Goal: Browse casually

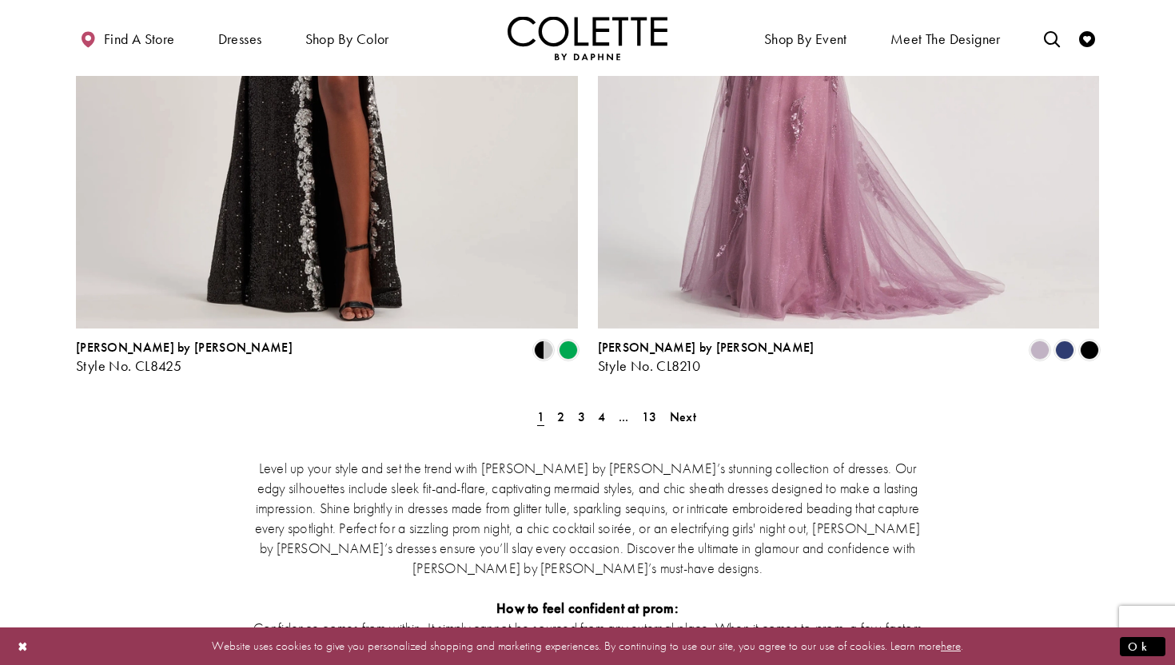
scroll to position [2998, 0]
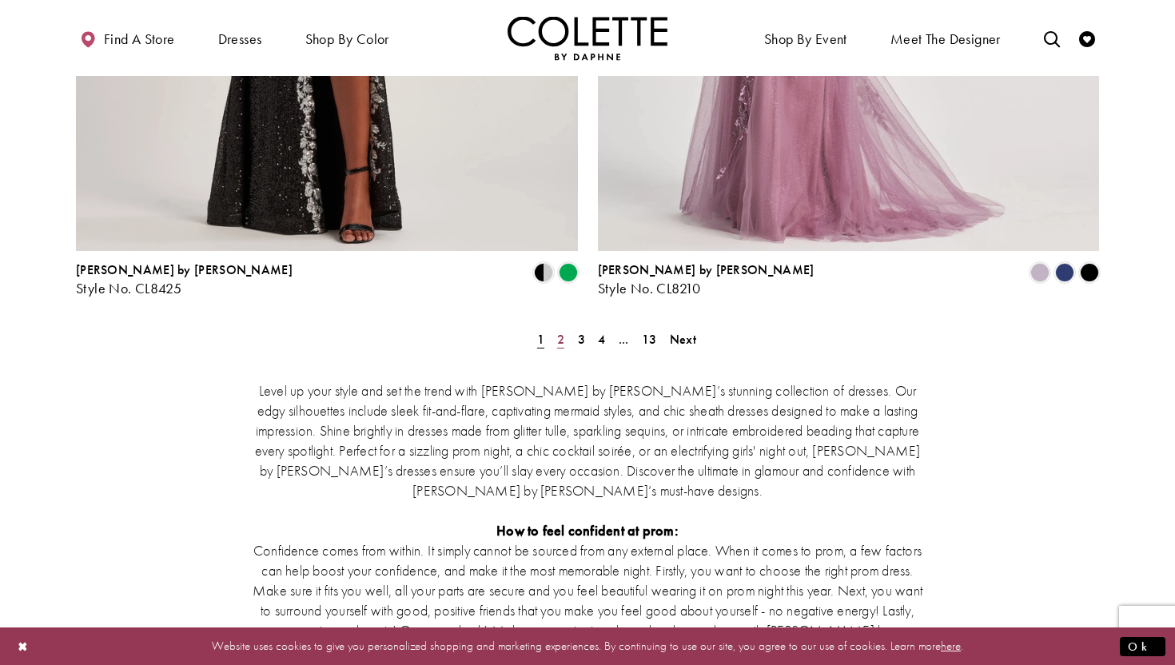
click at [562, 331] on span "2" at bounding box center [560, 339] width 7 height 17
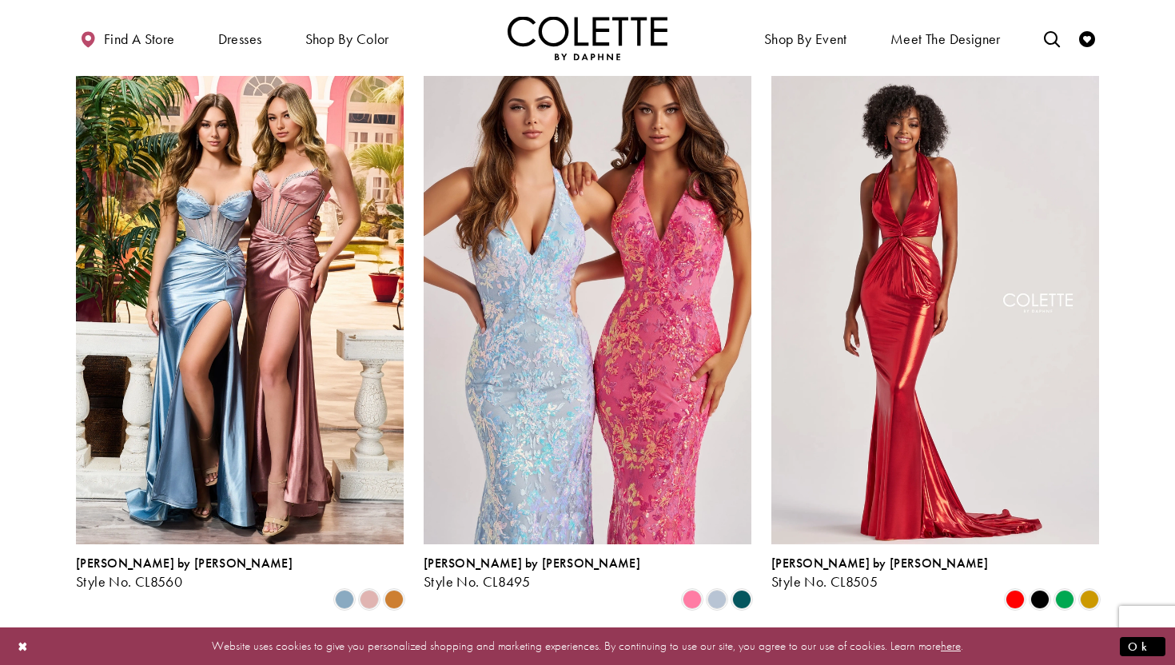
scroll to position [712, 0]
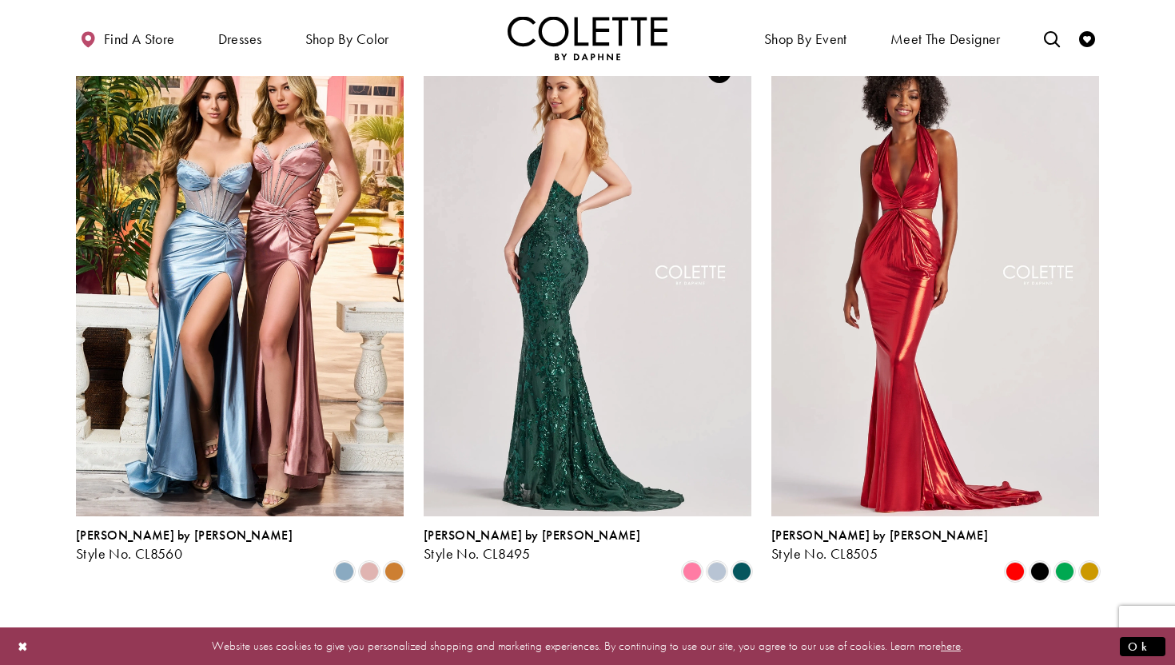
click at [672, 363] on img "Visit Colette by Daphne Style No. CL8495 Page" at bounding box center [588, 277] width 328 height 476
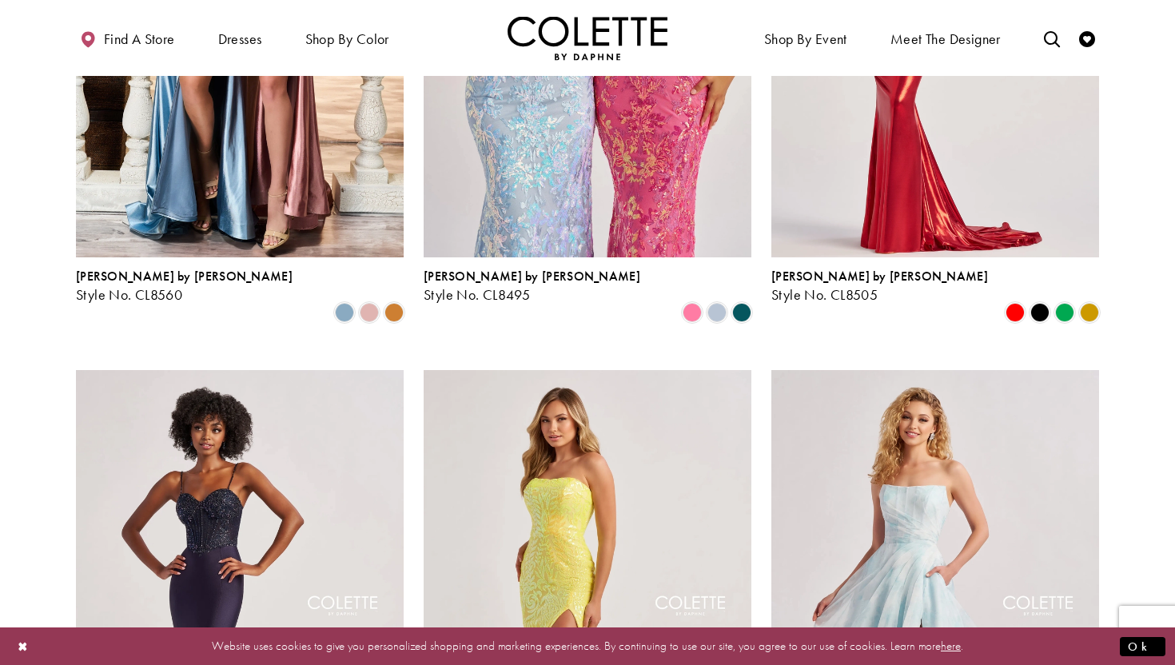
scroll to position [636, 0]
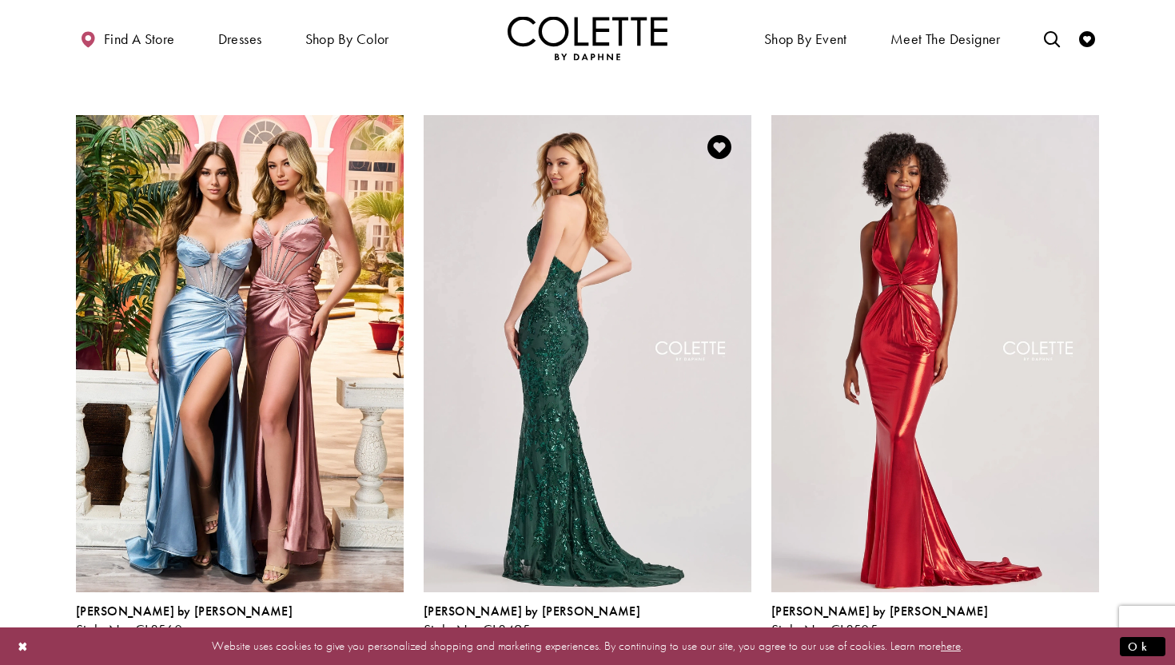
click at [632, 404] on img "Visit Colette by Daphne Style No. CL8495 Page" at bounding box center [588, 353] width 328 height 476
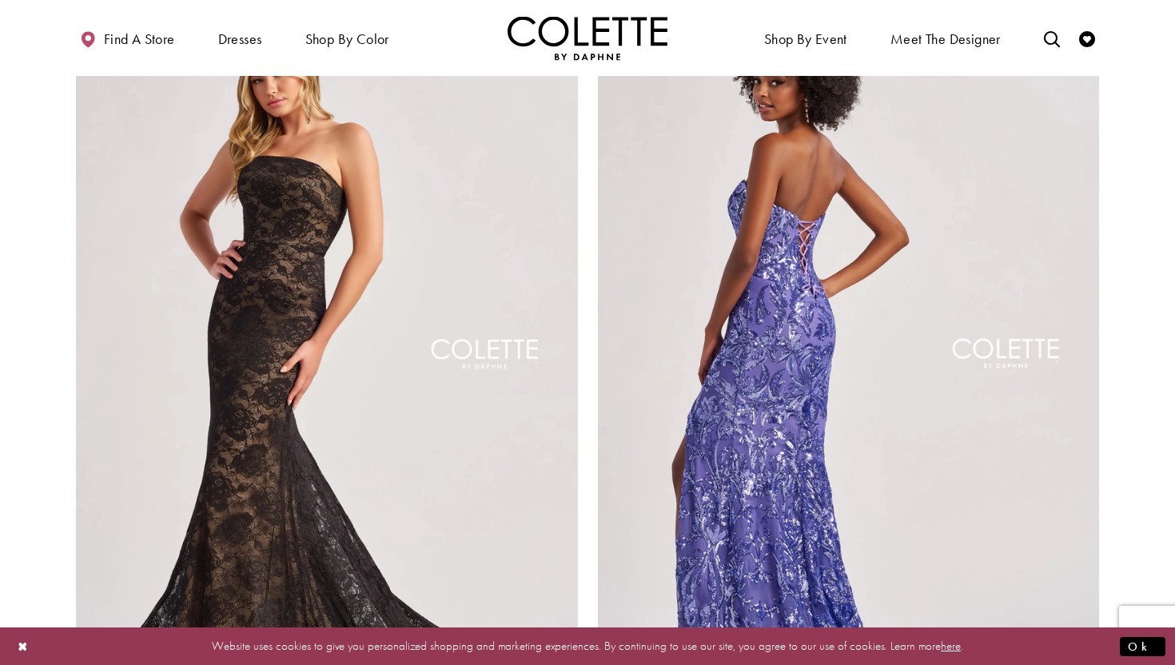
scroll to position [2726, 0]
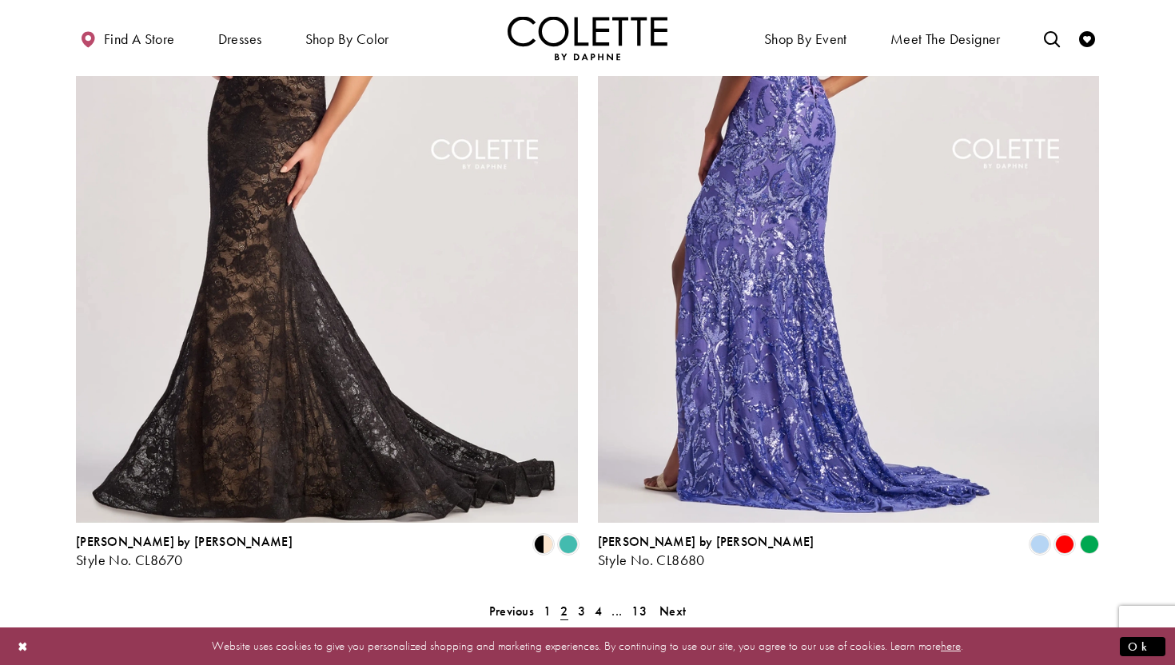
click at [821, 353] on img "Visit Colette by Daphne Style No. CL8680 Page" at bounding box center [849, 158] width 502 height 730
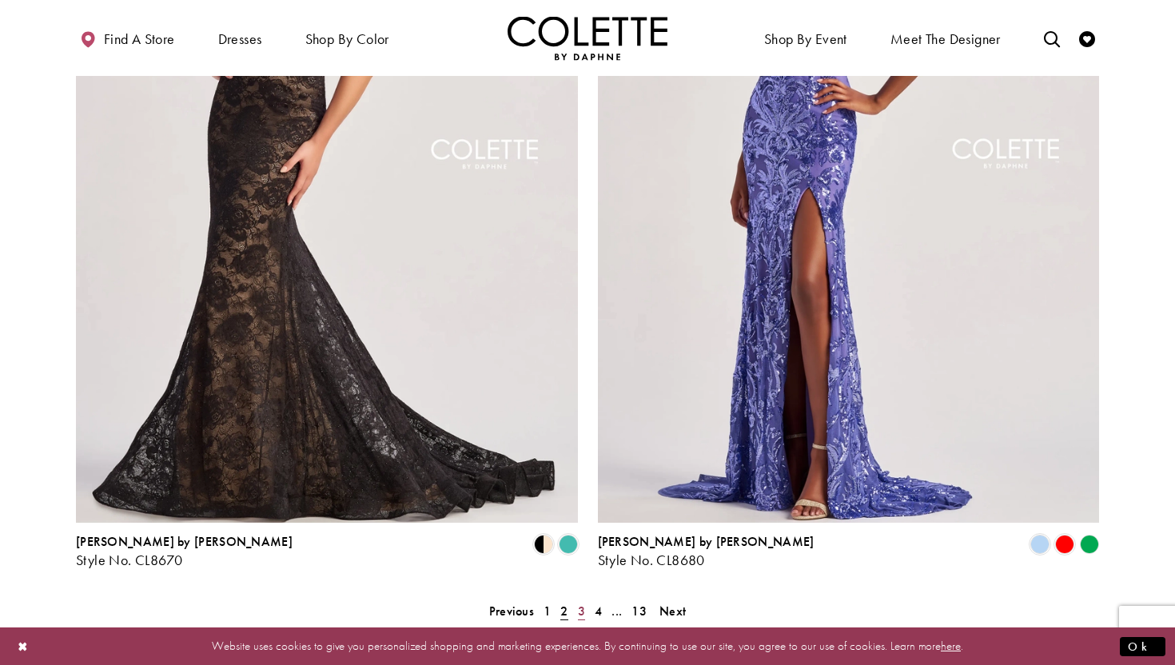
click at [581, 603] on span "3" at bounding box center [581, 611] width 7 height 17
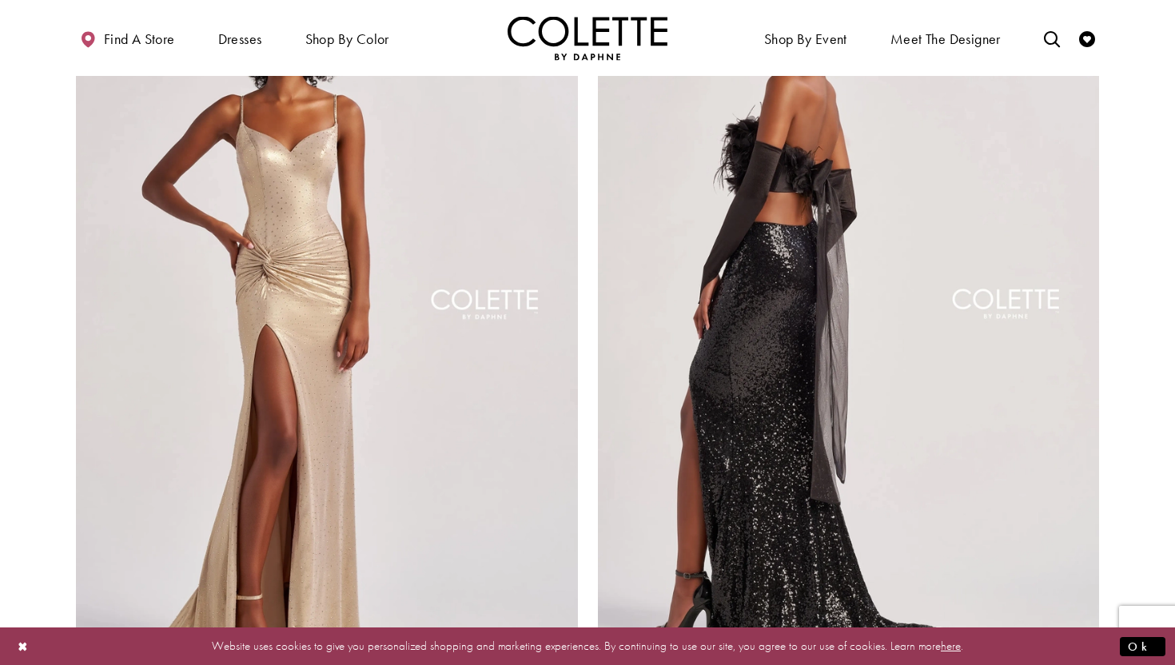
scroll to position [2860, 0]
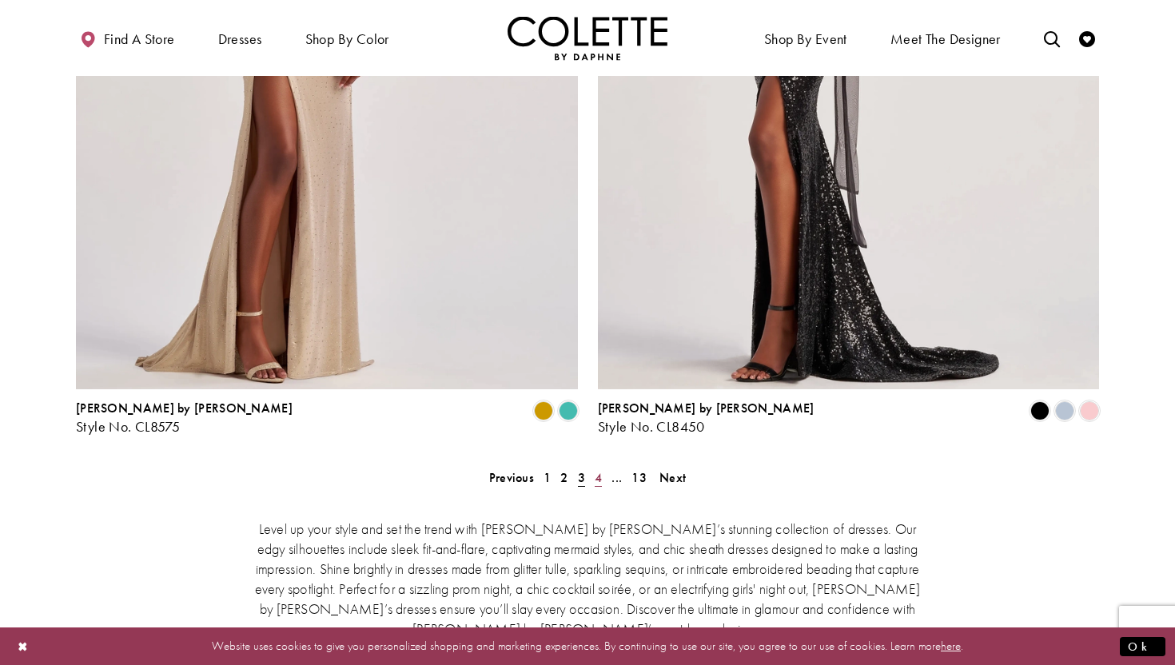
click at [598, 469] on span "4" at bounding box center [598, 477] width 7 height 17
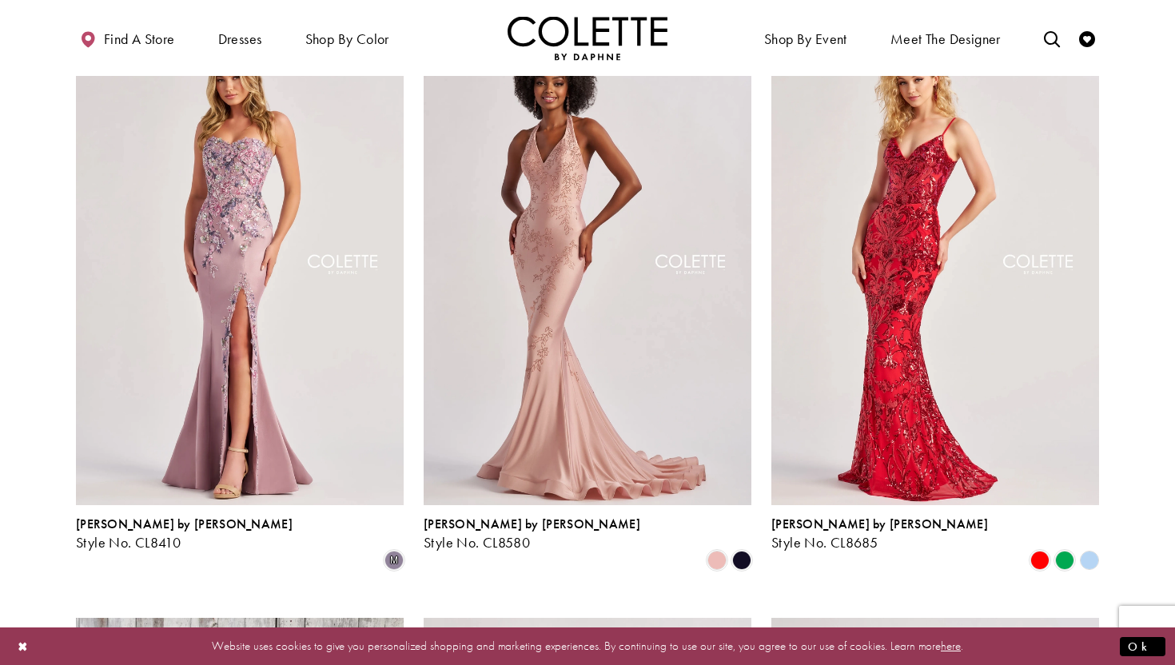
scroll to position [92, 0]
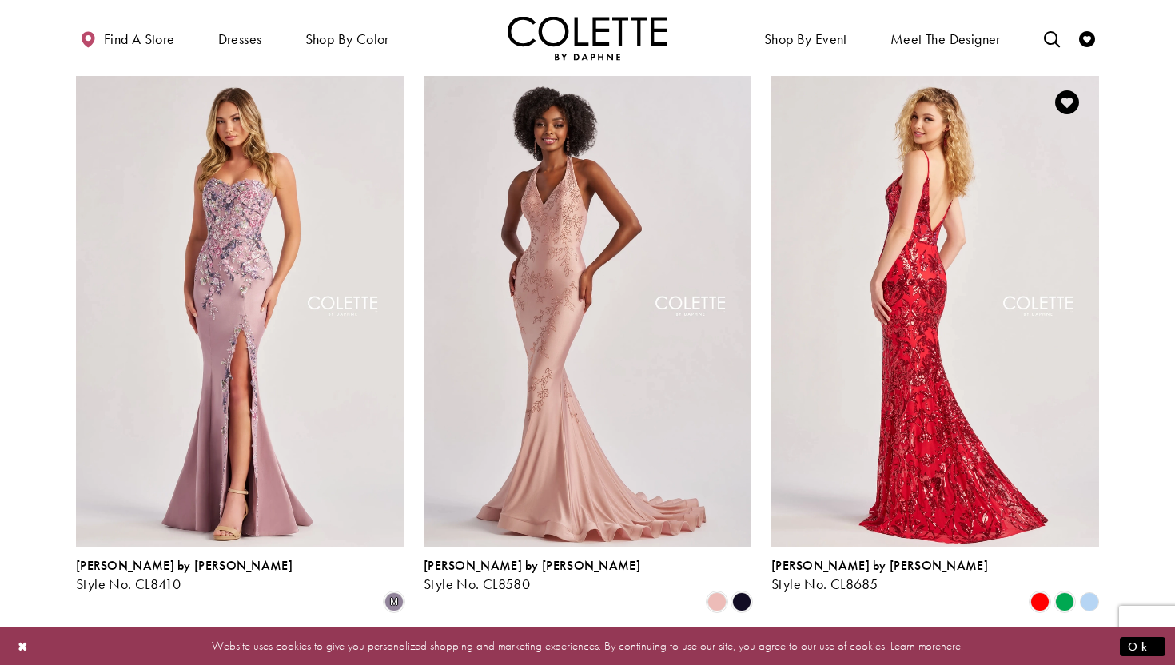
click at [842, 463] on img "Visit Colette by Daphne Style No. CL8685 Page" at bounding box center [935, 308] width 328 height 476
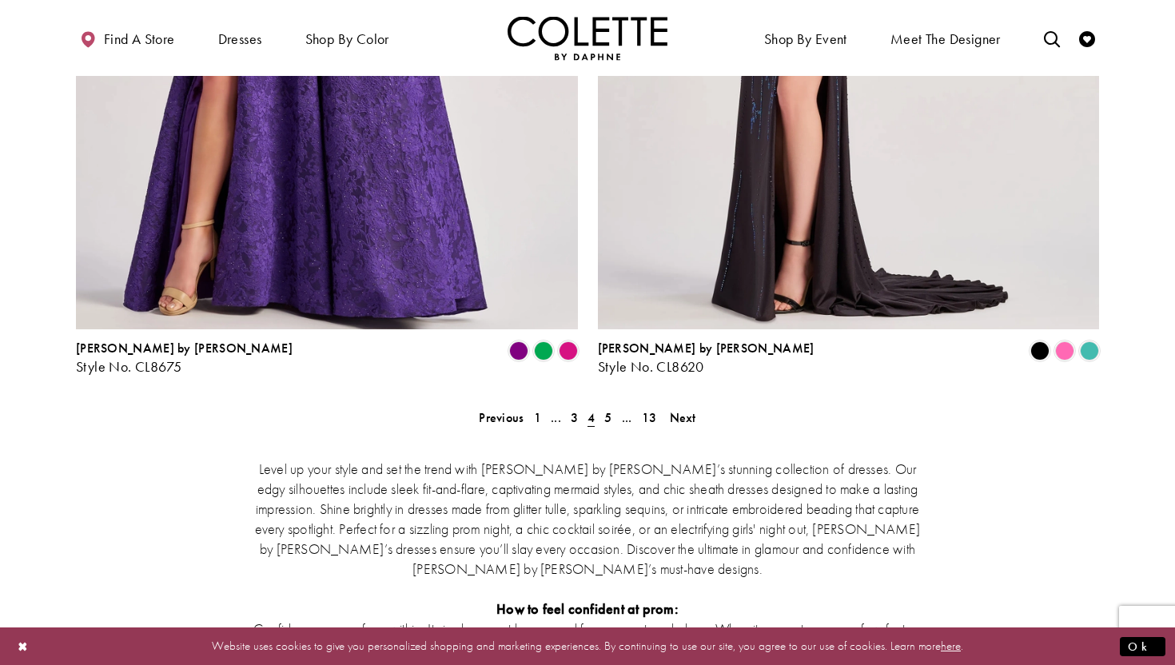
scroll to position [2872, 0]
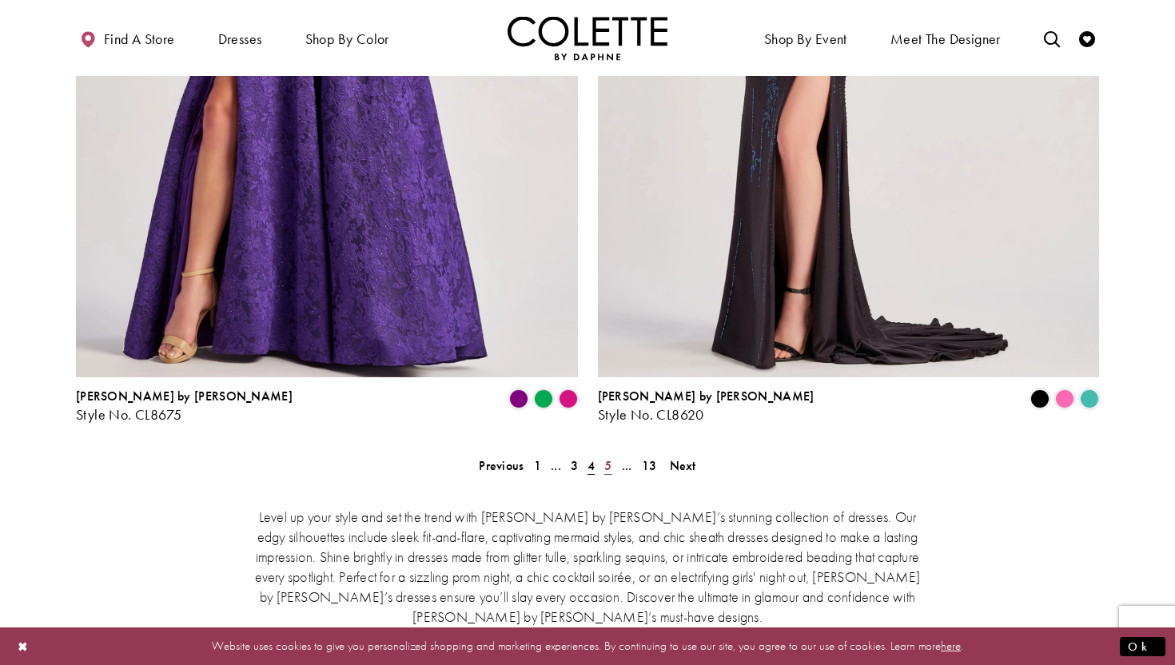
click at [606, 457] on span "5" at bounding box center [607, 465] width 7 height 17
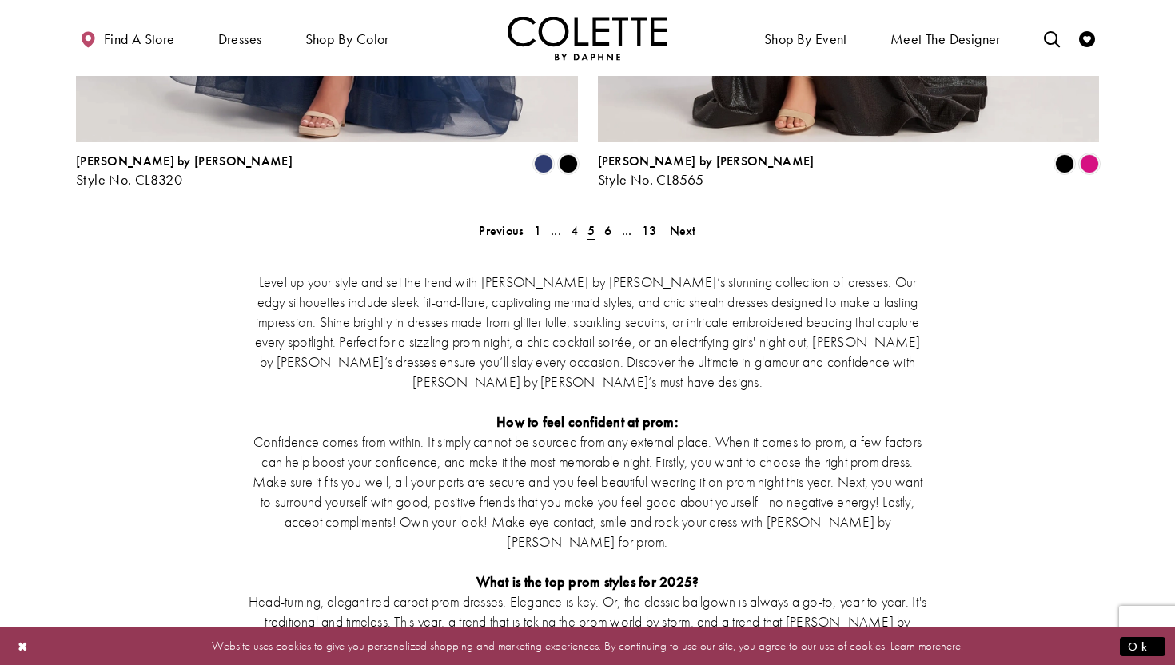
scroll to position [2974, 0]
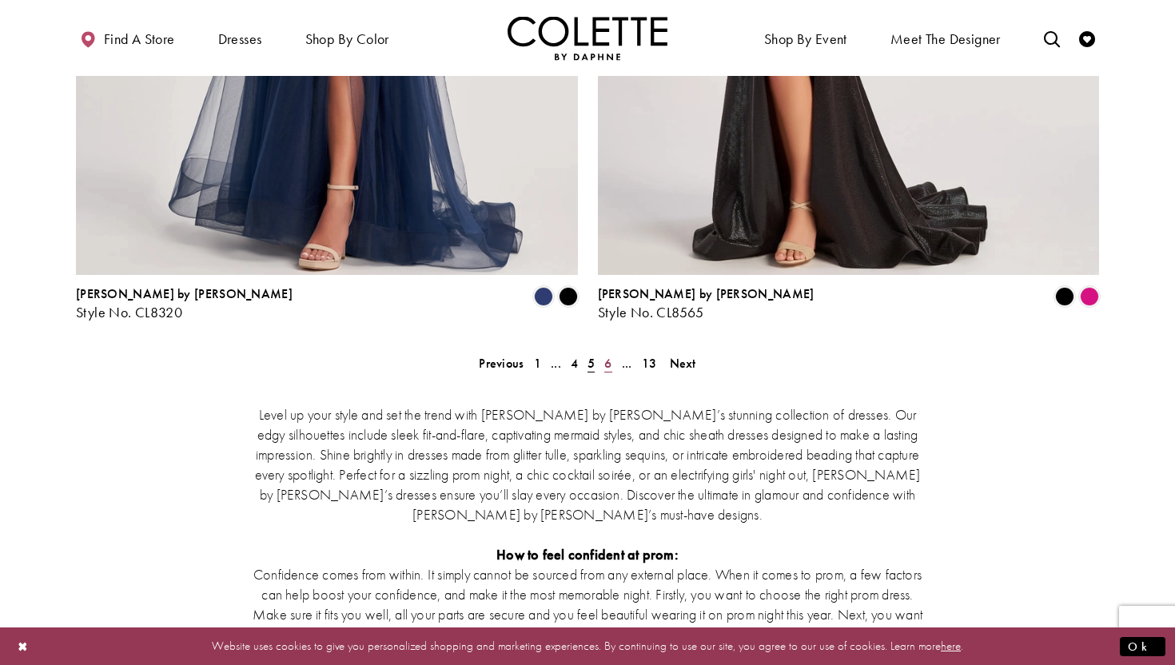
click at [610, 355] on span "6" at bounding box center [607, 363] width 7 height 17
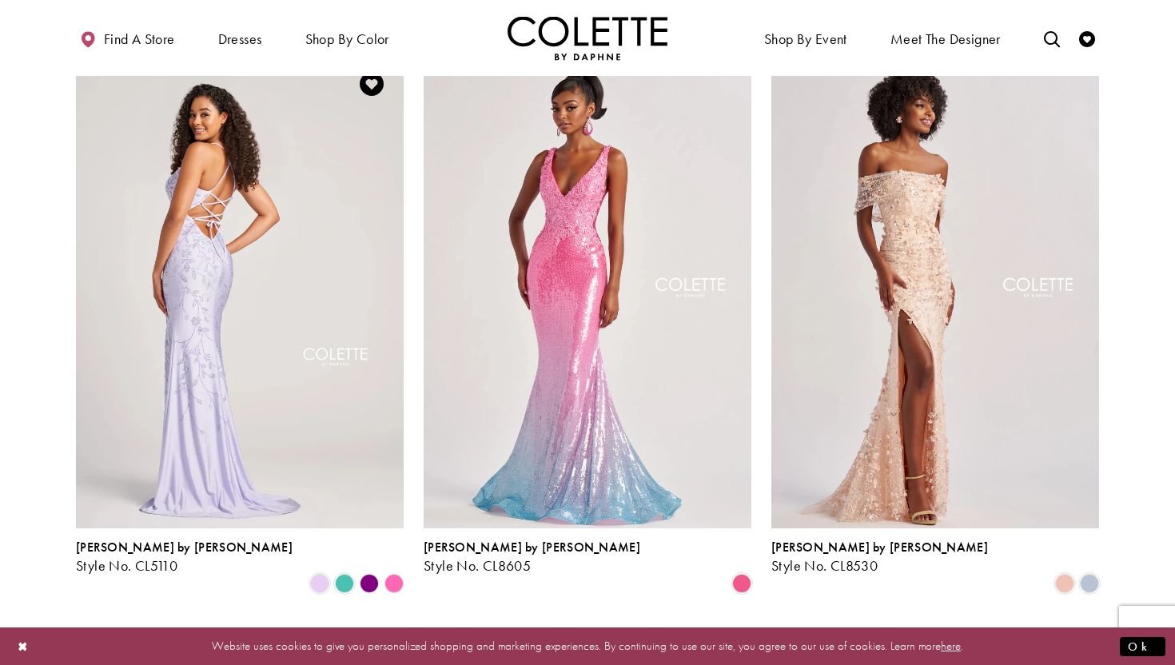
scroll to position [1818, 0]
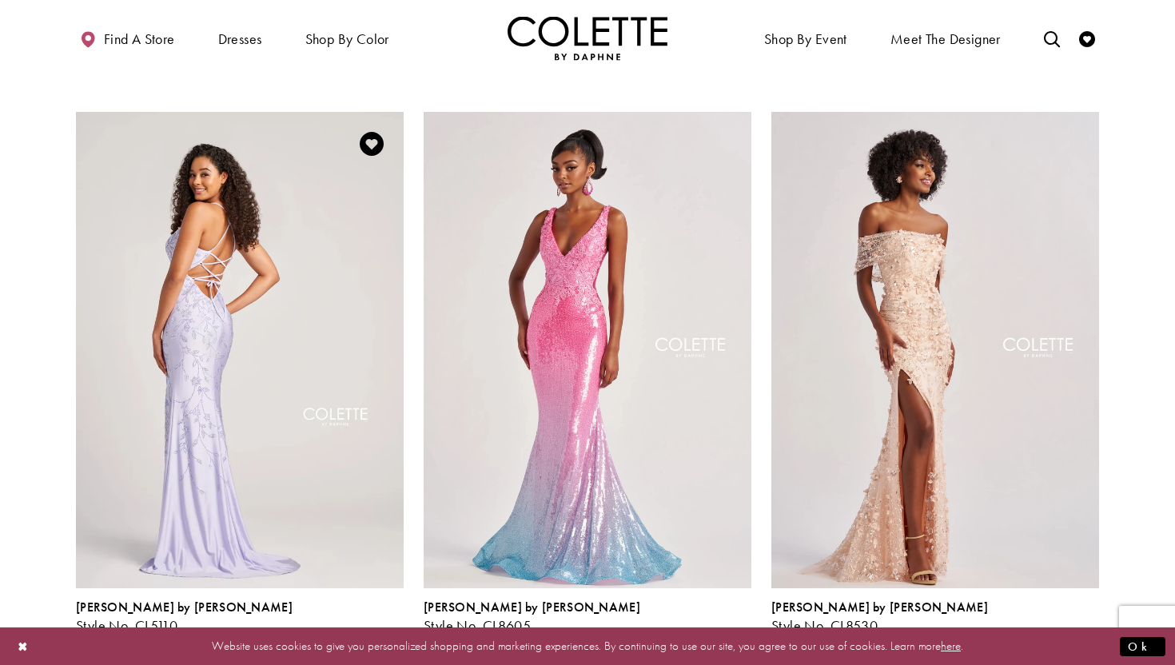
click at [203, 338] on img "Visit Colette by Daphne Style No. CL5110 Page" at bounding box center [240, 350] width 328 height 476
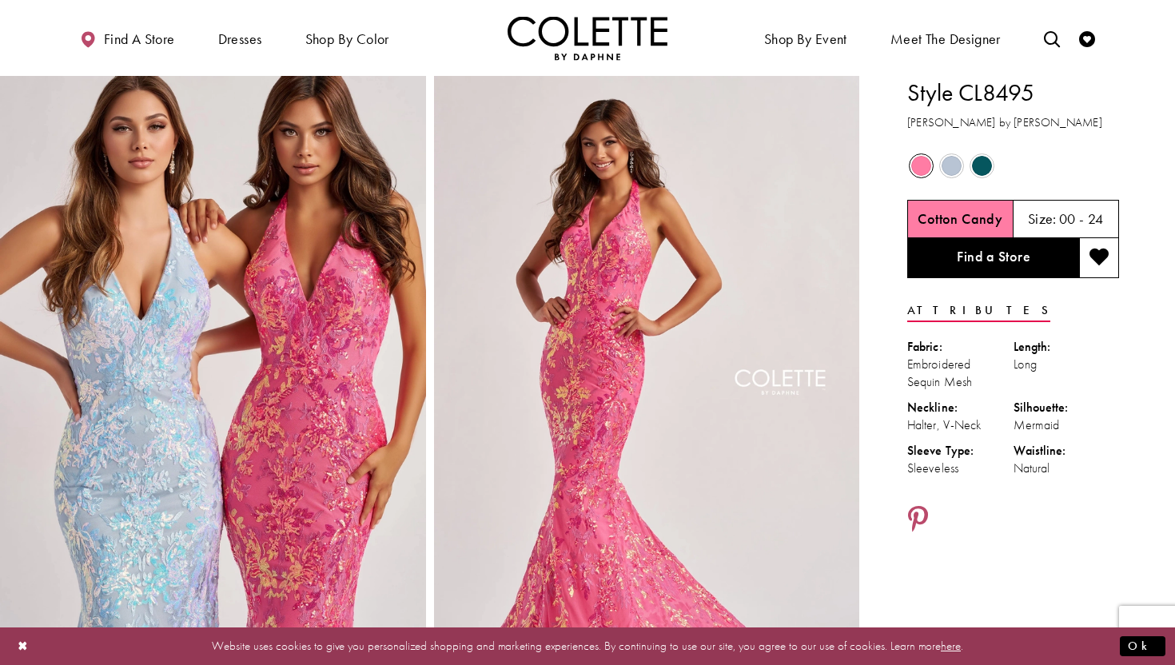
scroll to position [116, 0]
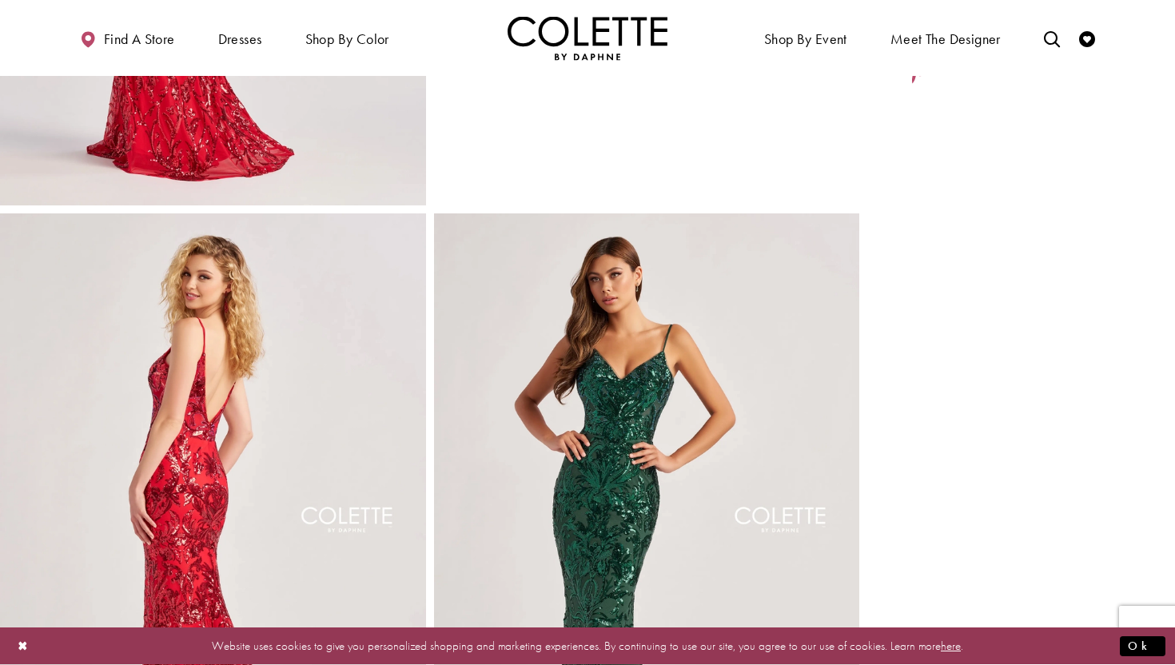
scroll to position [823, 0]
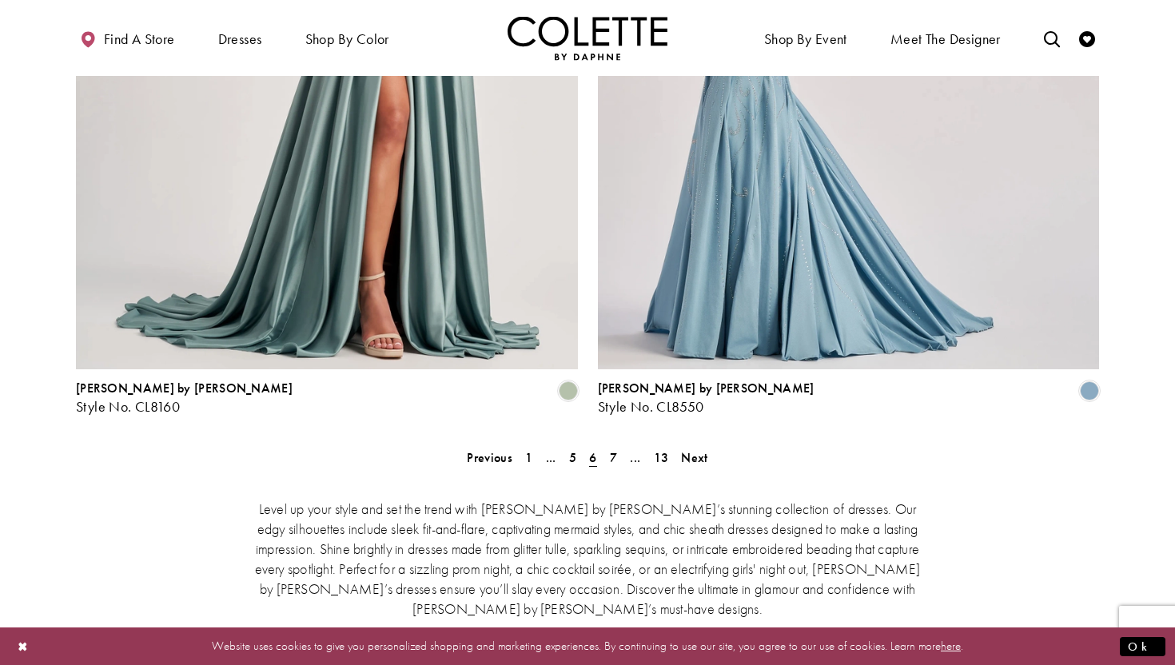
scroll to position [2877, 0]
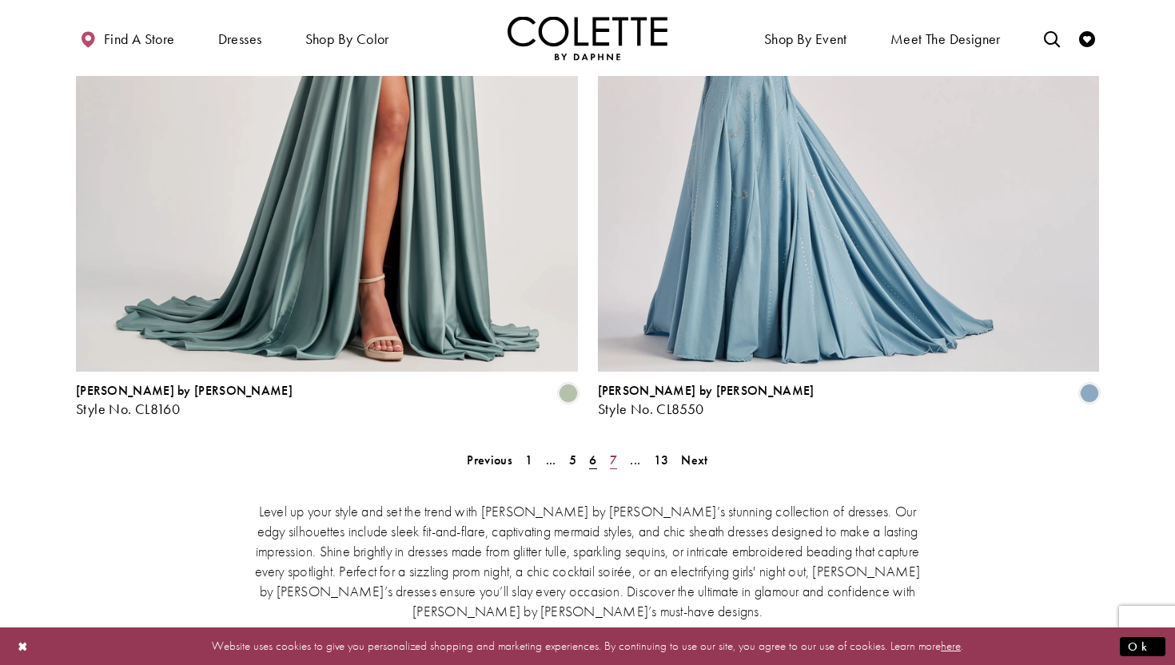
click at [610, 452] on span "7" at bounding box center [613, 460] width 7 height 17
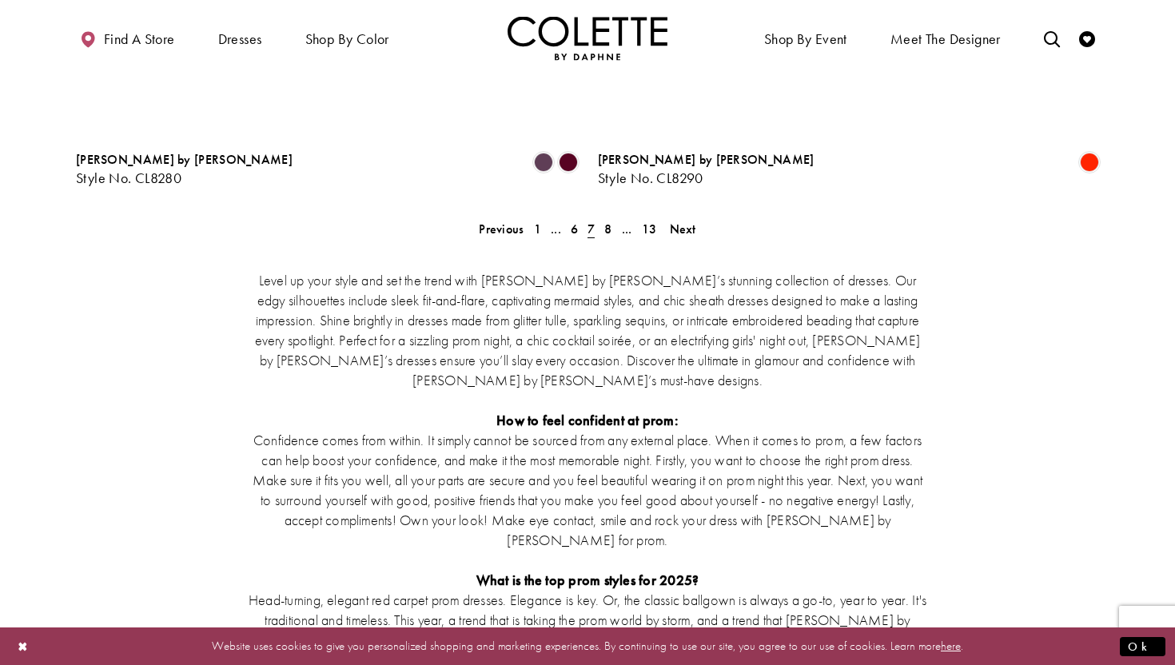
scroll to position [2913, 0]
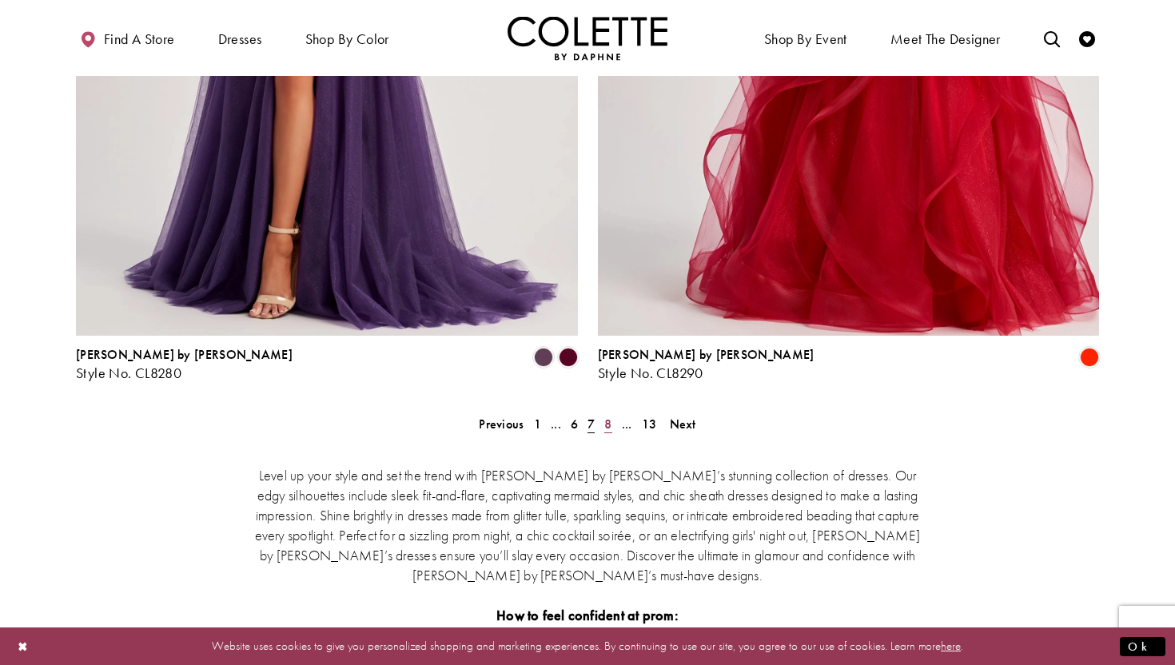
click at [611, 416] on span "8" at bounding box center [607, 424] width 7 height 17
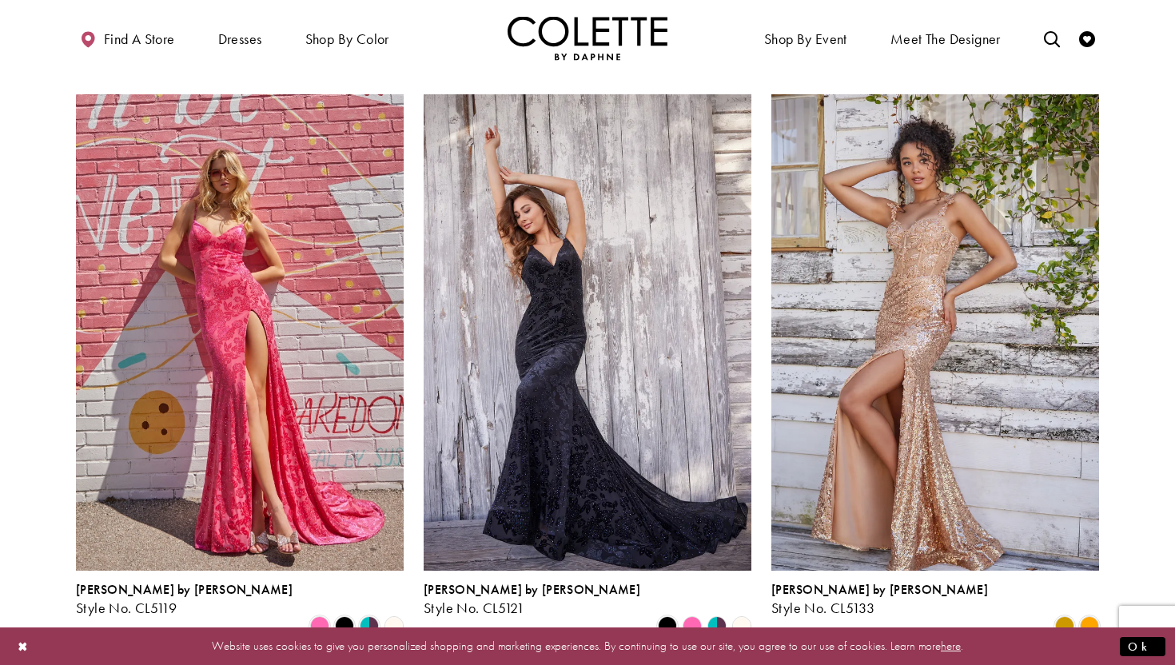
scroll to position [1245, 0]
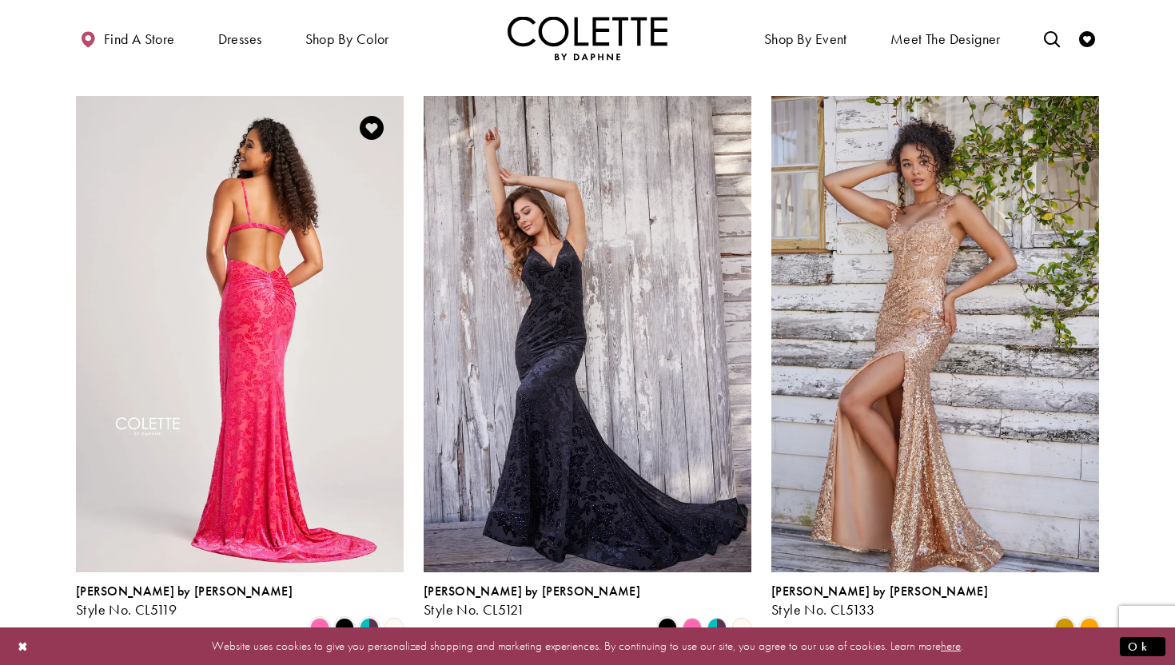
click at [140, 229] on img "Visit Colette by Daphne Style No. CL5119 Page" at bounding box center [240, 334] width 328 height 476
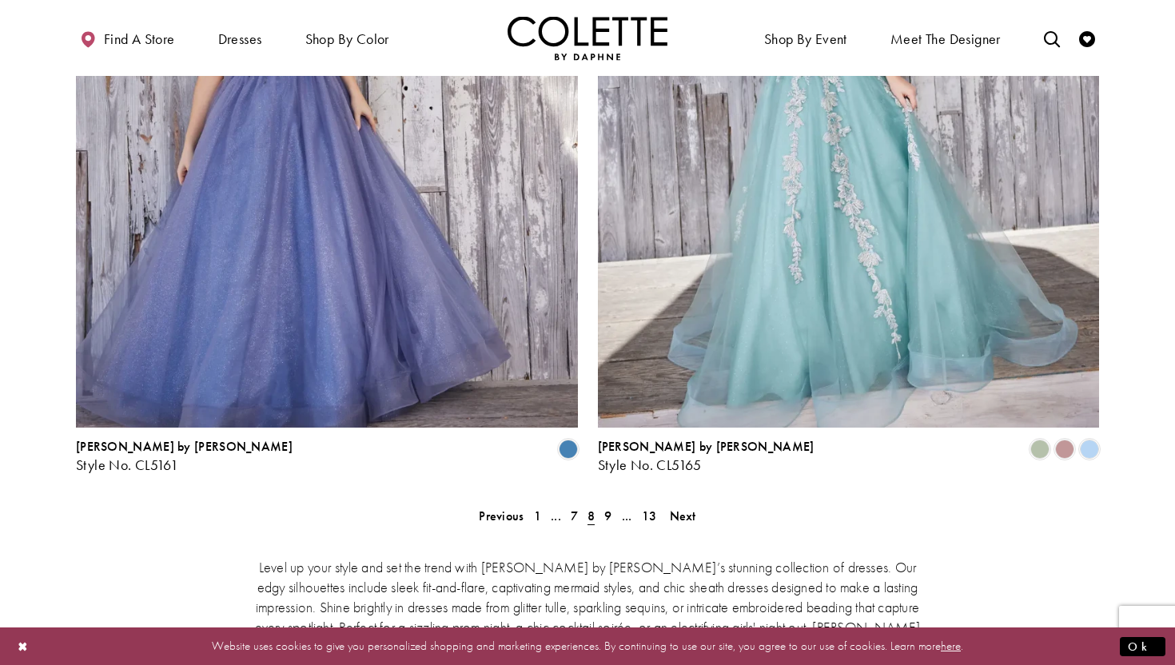
scroll to position [2840, 0]
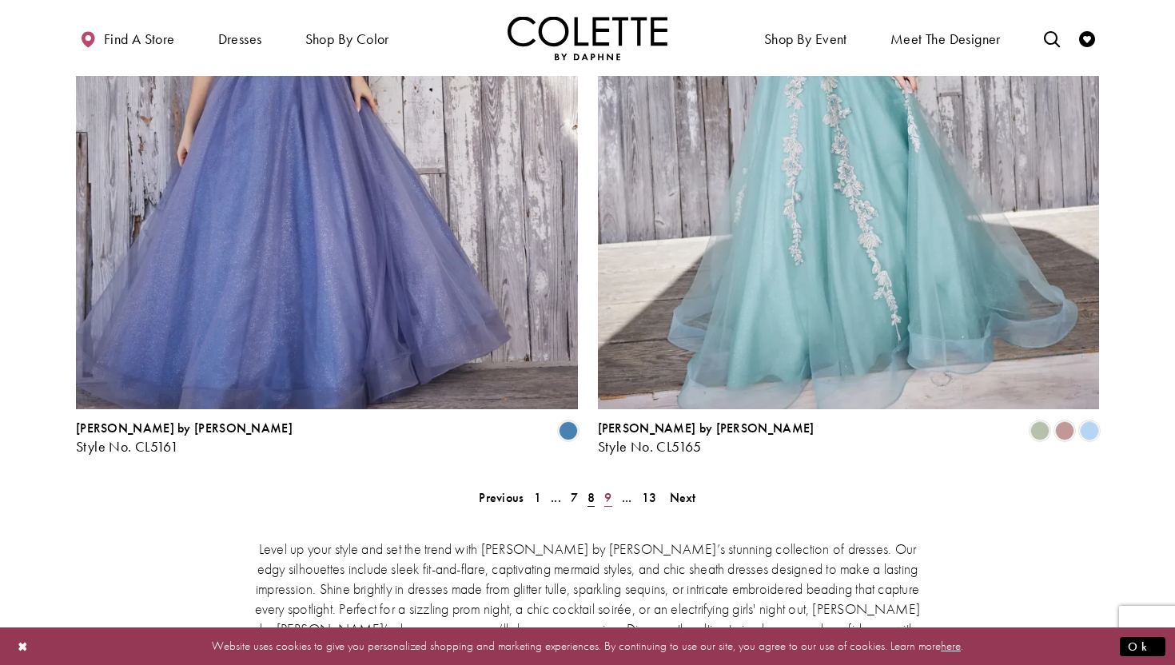
click at [609, 489] on span "9" at bounding box center [607, 497] width 7 height 17
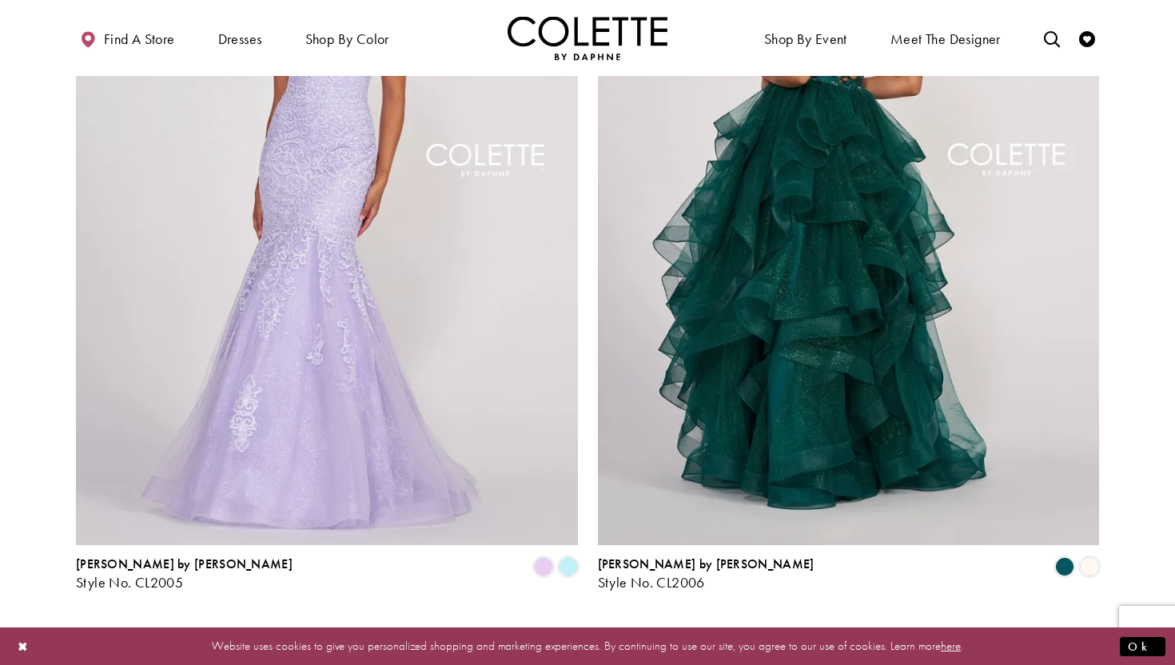
scroll to position [2714, 0]
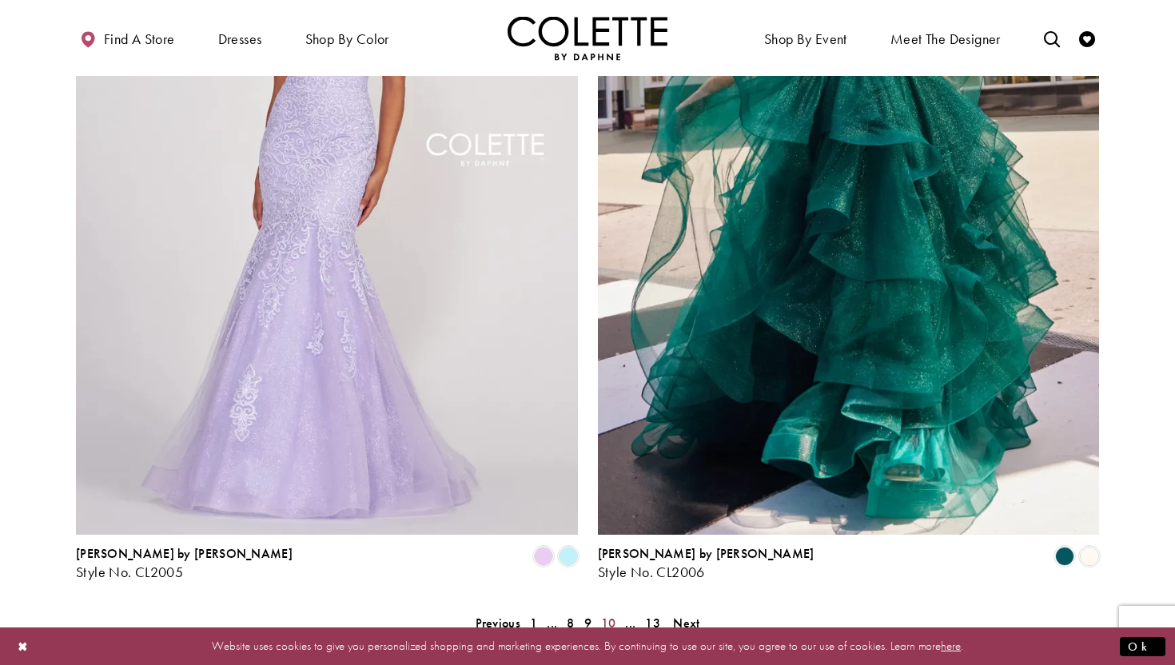
click at [611, 615] on span "10" at bounding box center [608, 623] width 15 height 17
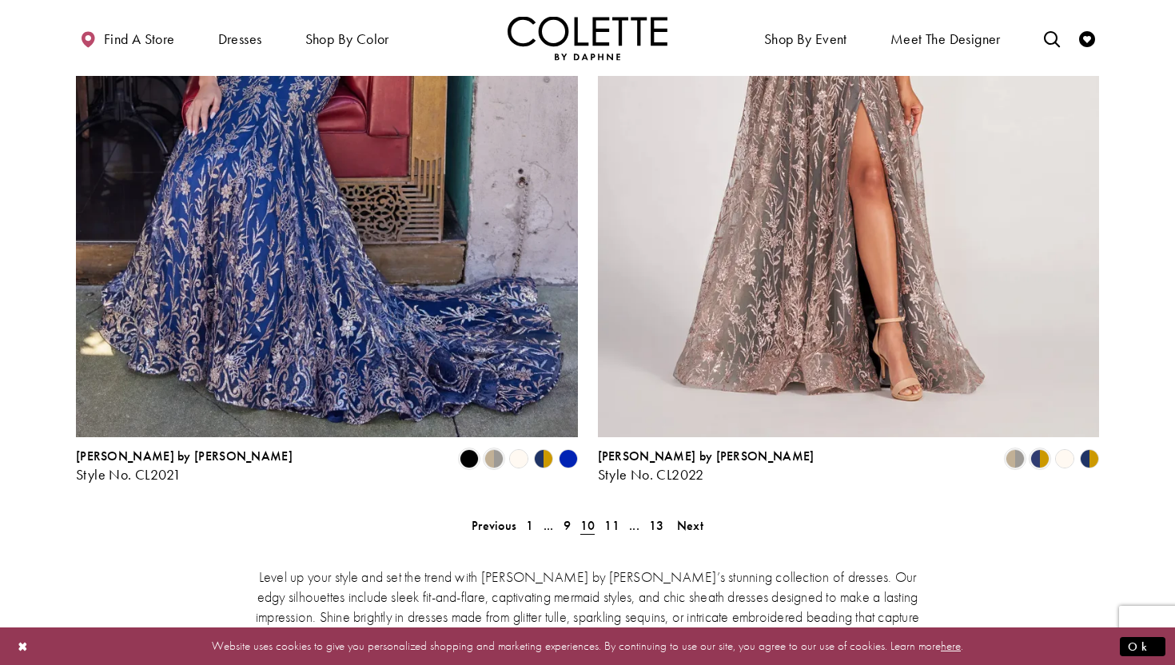
scroll to position [2851, 0]
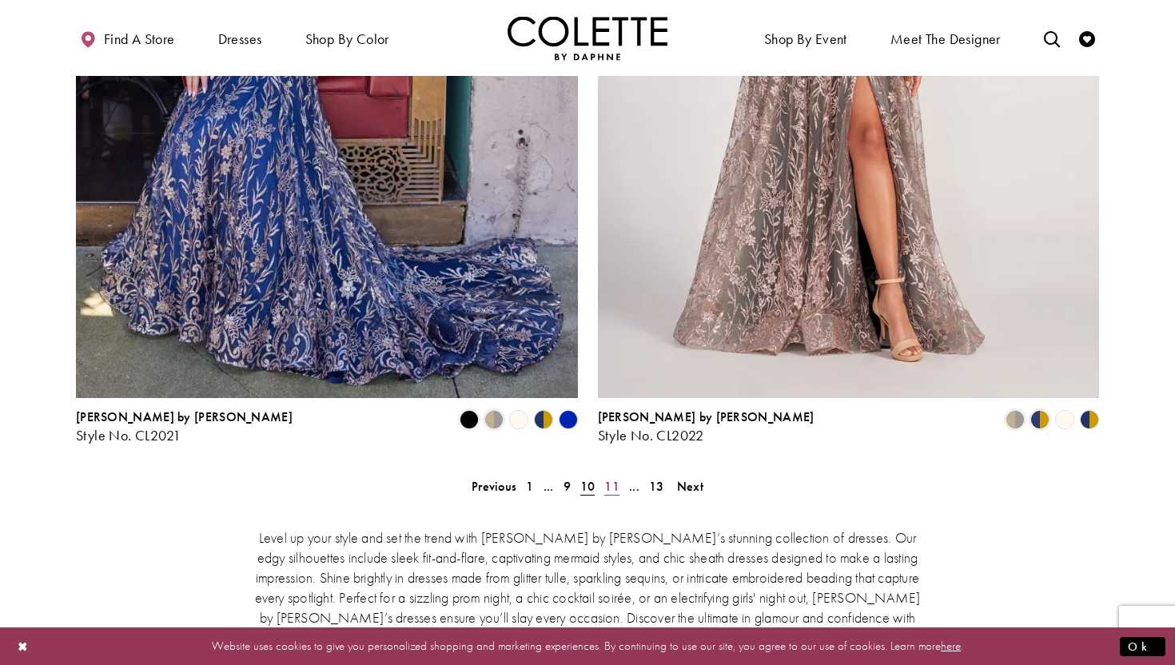
click at [610, 478] on span "11" at bounding box center [611, 486] width 15 height 17
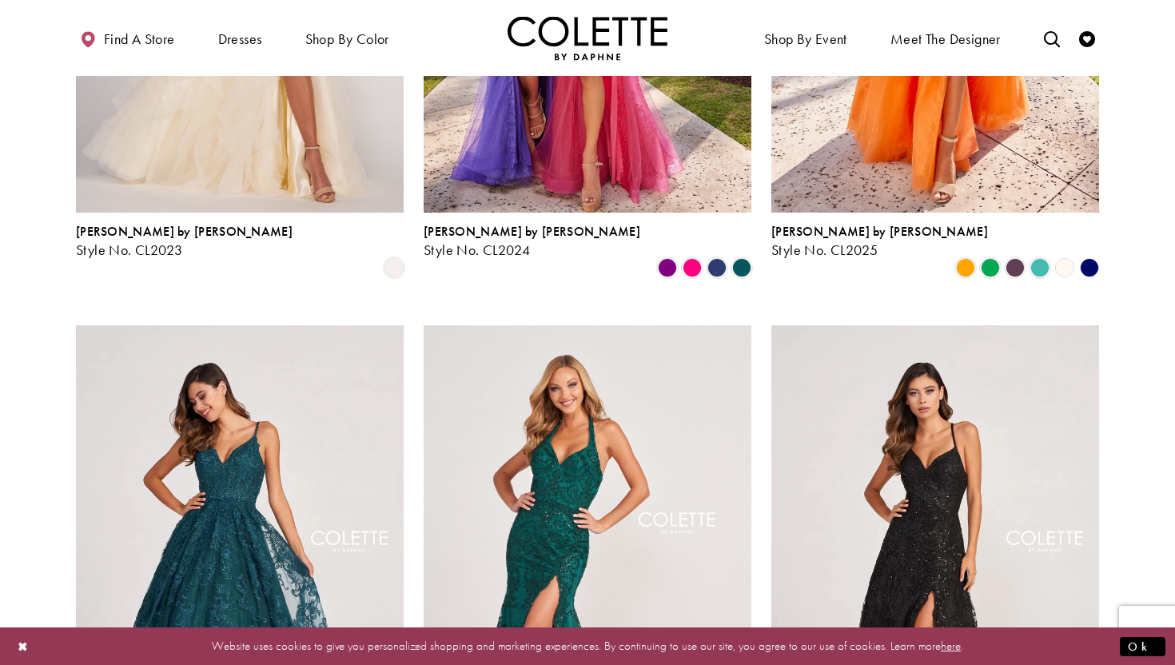
scroll to position [683, 0]
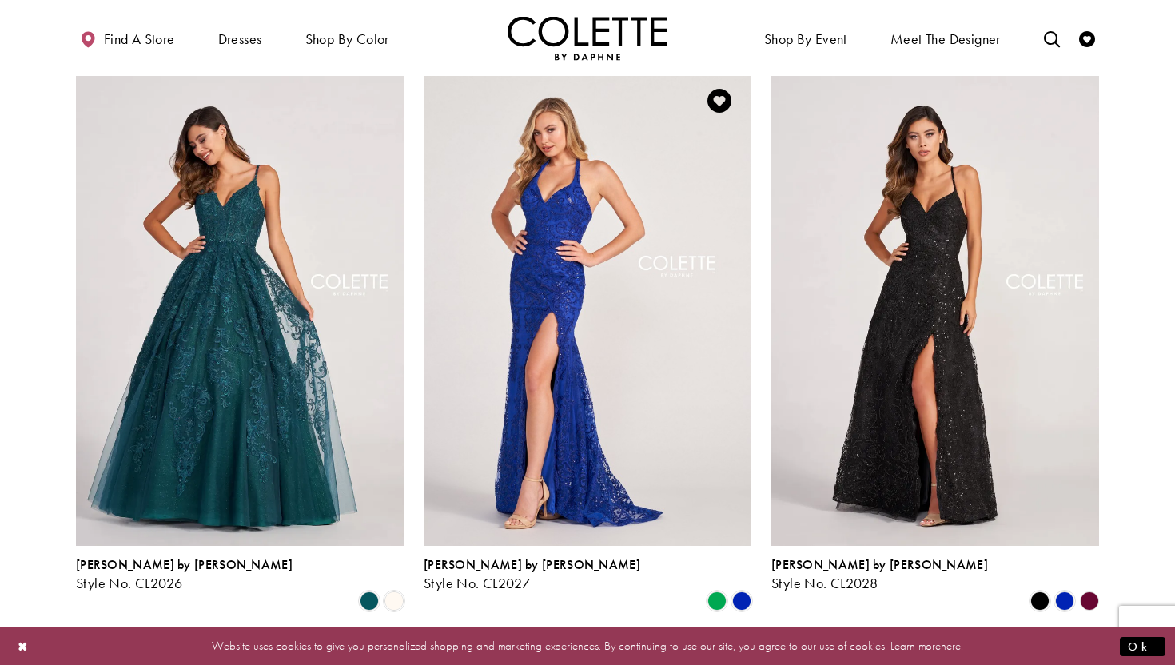
click at [584, 347] on img "Visit Colette by Daphne Style No. CL2027 Page" at bounding box center [588, 307] width 328 height 476
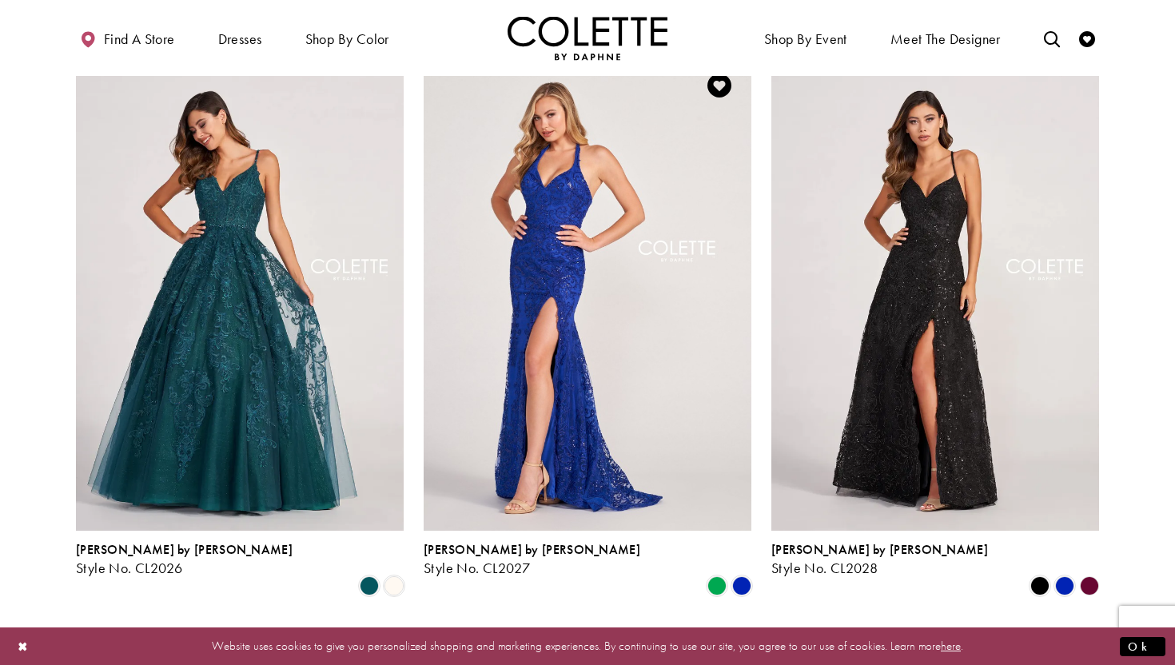
scroll to position [702, 0]
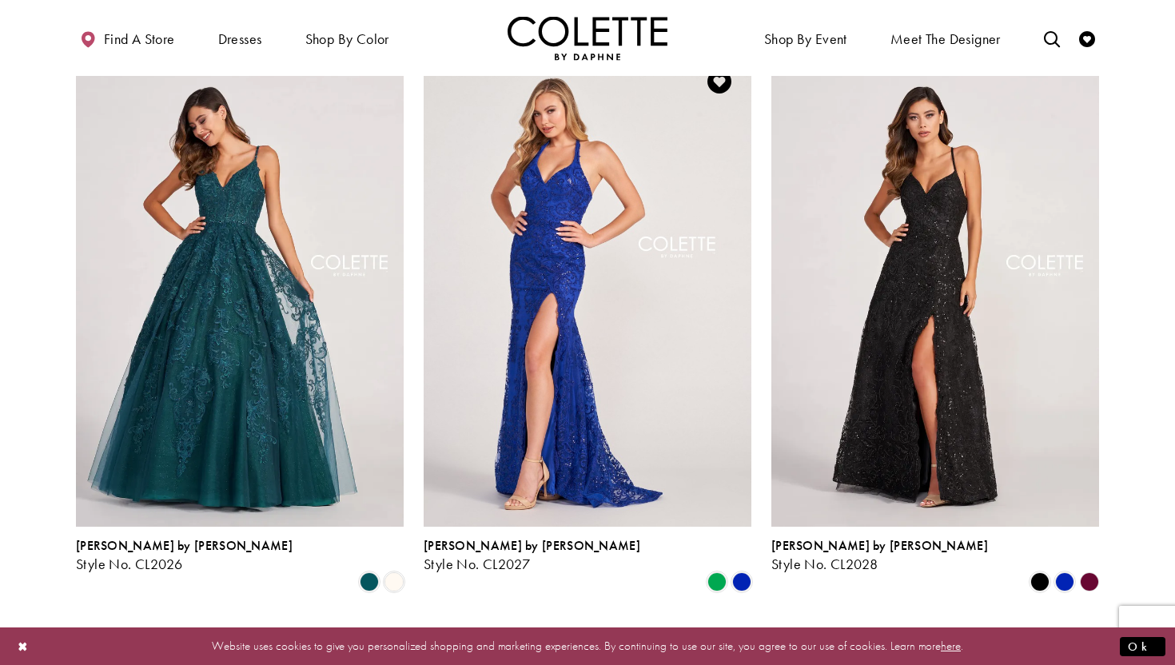
click at [576, 312] on img "Visit Colette by Daphne Style No. CL2027 Page" at bounding box center [588, 288] width 328 height 476
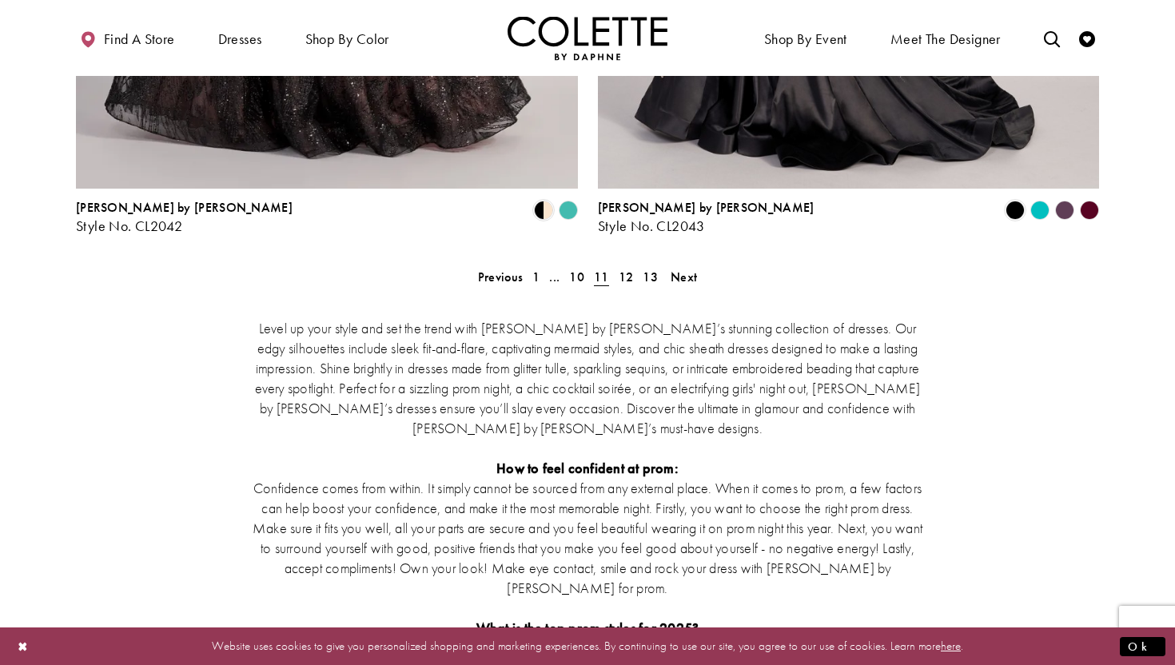
scroll to position [3133, 0]
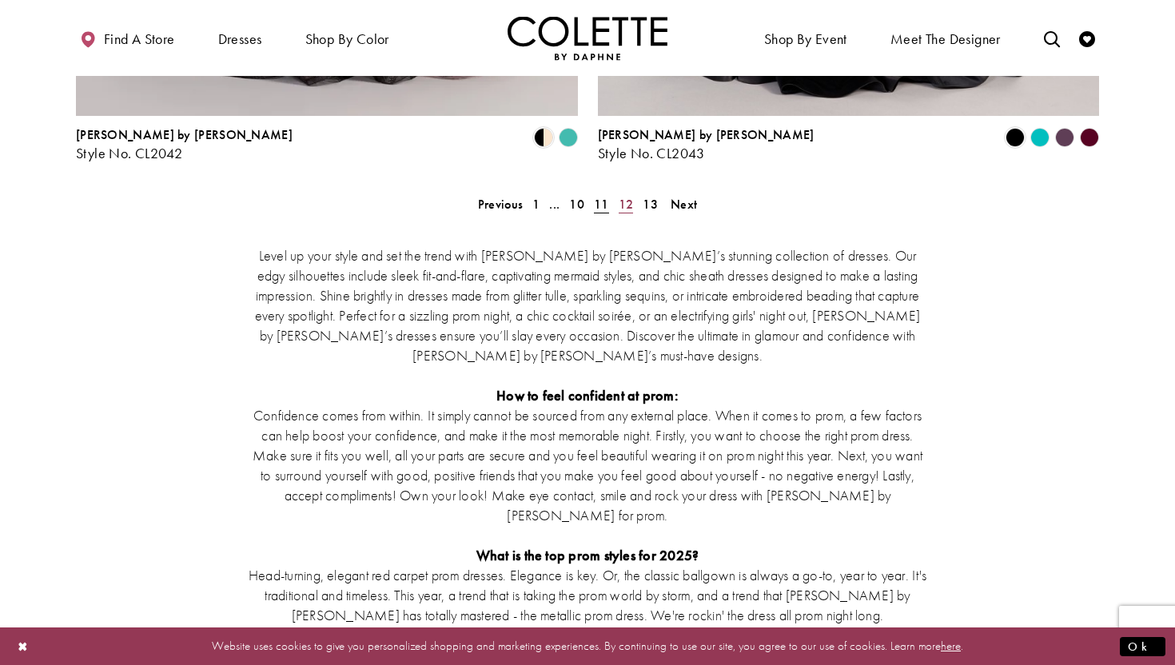
click at [623, 196] on span "12" at bounding box center [626, 204] width 15 height 17
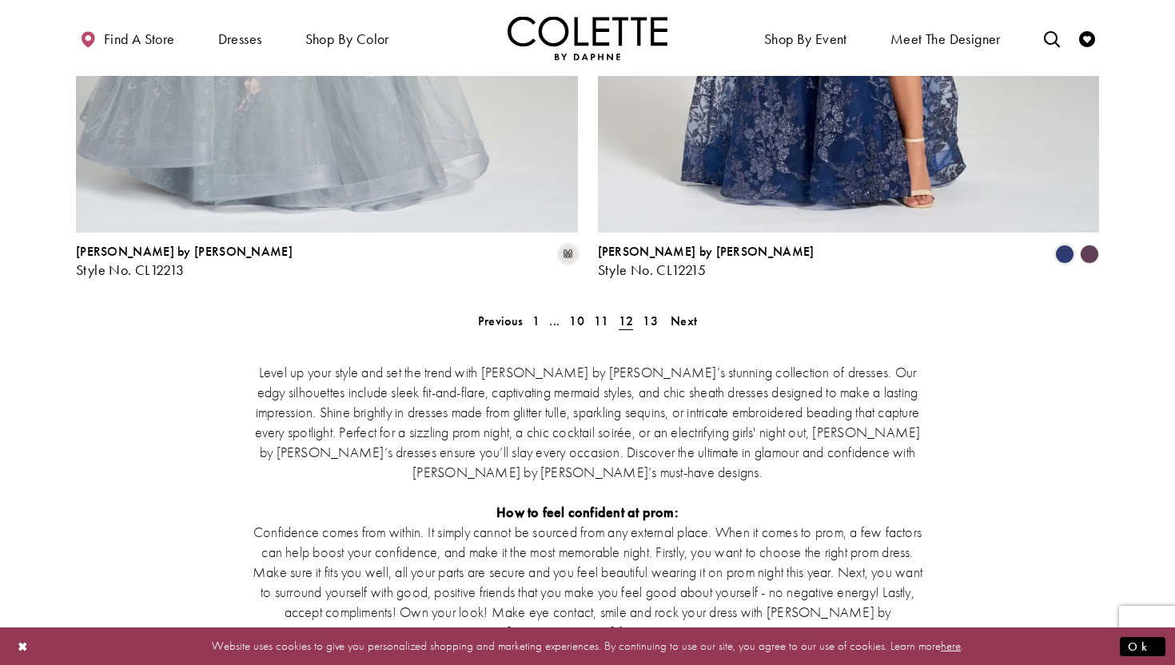
scroll to position [3141, 0]
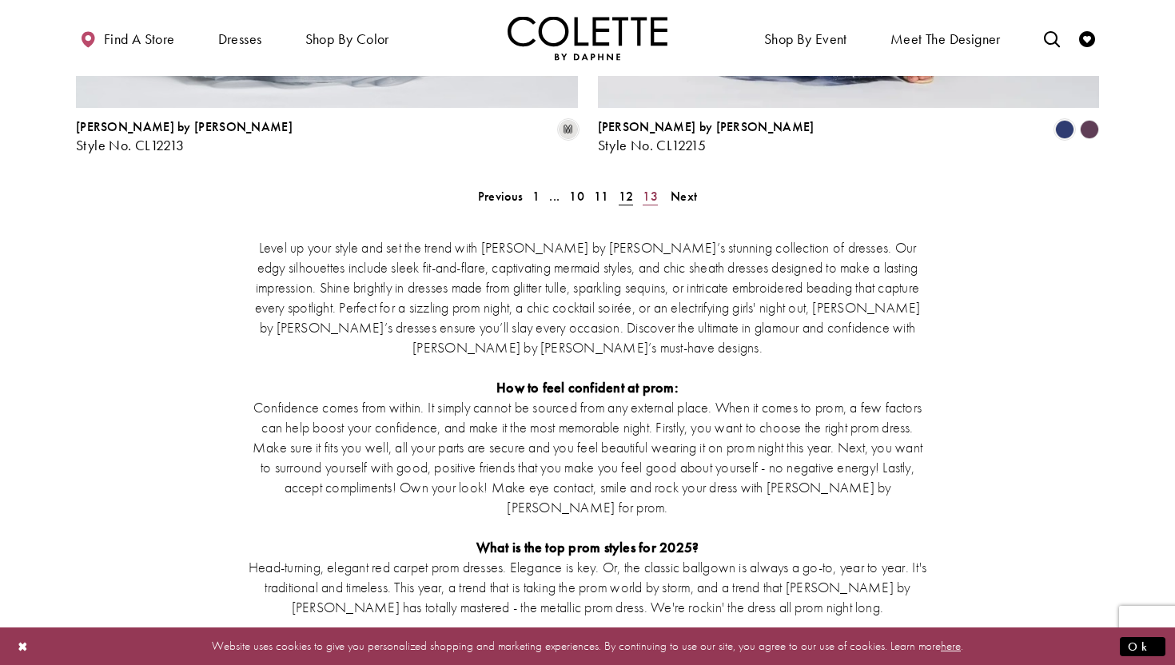
click at [652, 188] on span "13" at bounding box center [650, 196] width 15 height 17
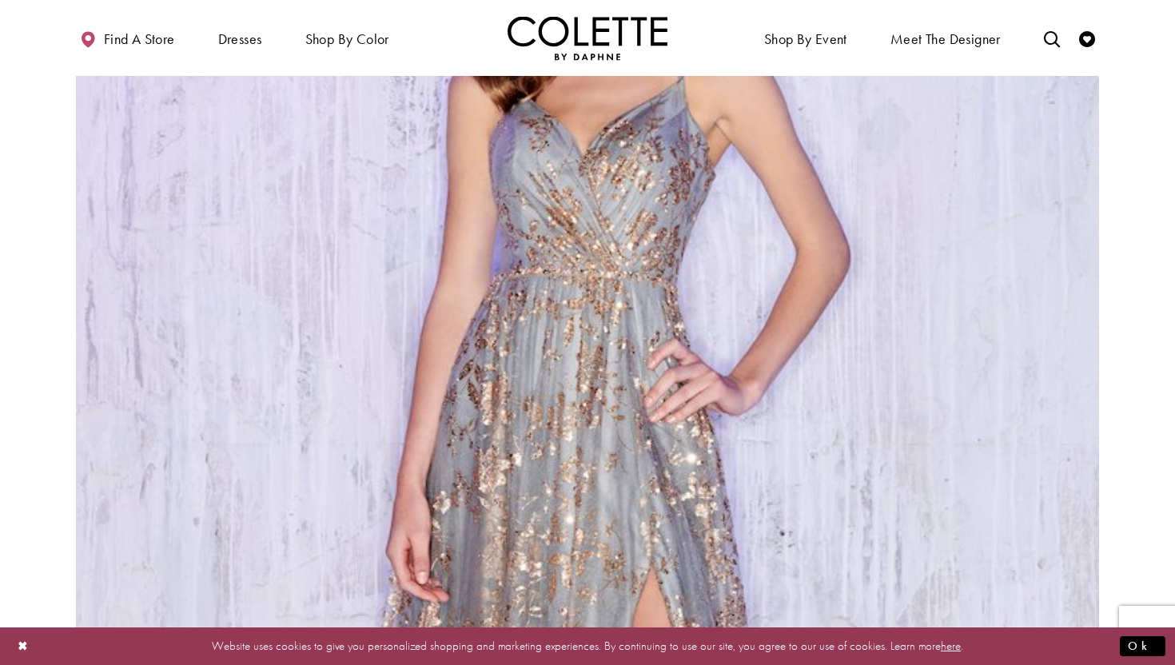
scroll to position [2426, 0]
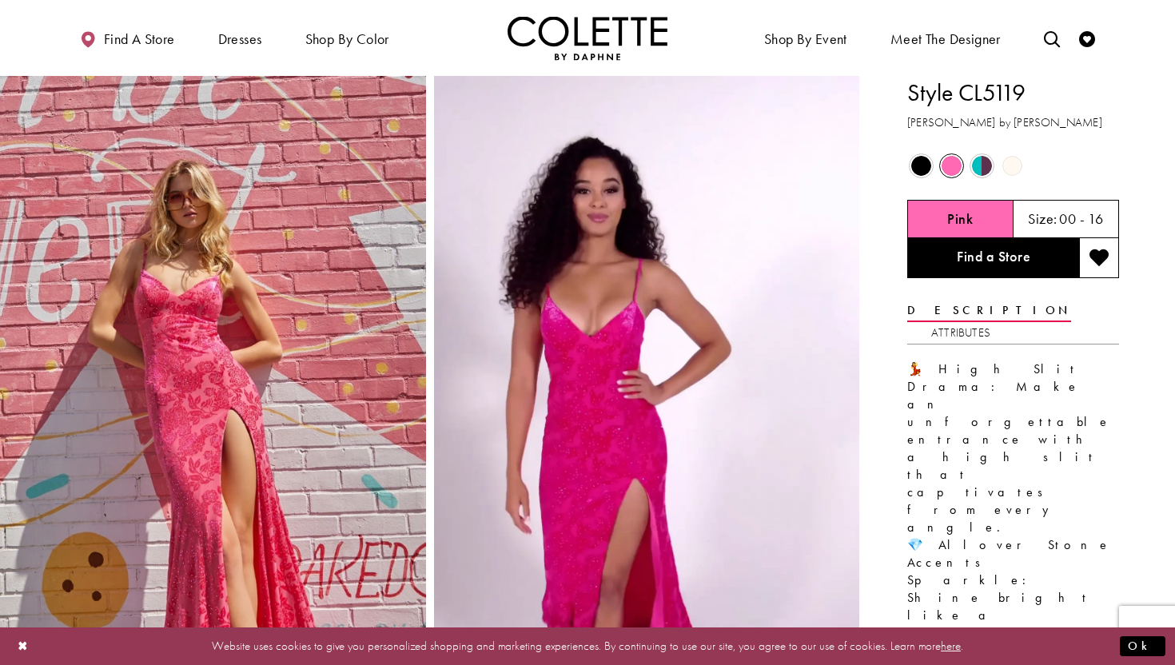
click at [1011, 165] on span "Product color controls state depends on size chosen" at bounding box center [1012, 166] width 20 height 20
click at [1007, 168] on span "Product color controls state depends on size chosen" at bounding box center [1012, 166] width 20 height 20
click at [1012, 168] on span "Product color controls state depends on size chosen" at bounding box center [1012, 166] width 20 height 20
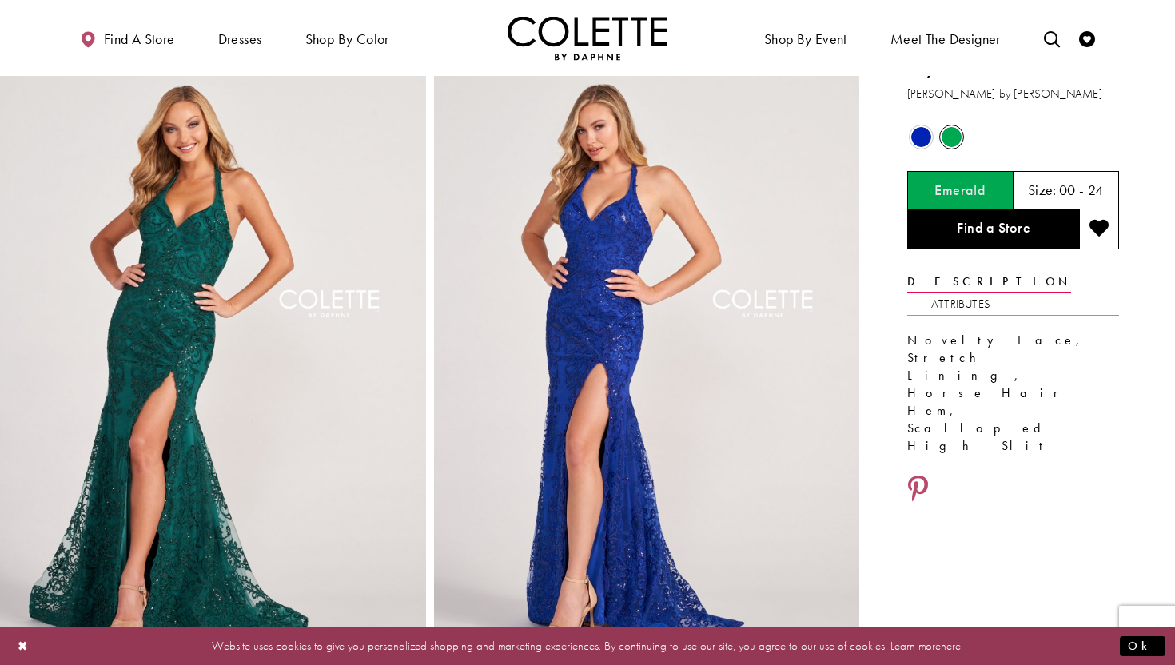
scroll to position [51, 0]
